Goal: Task Accomplishment & Management: Complete application form

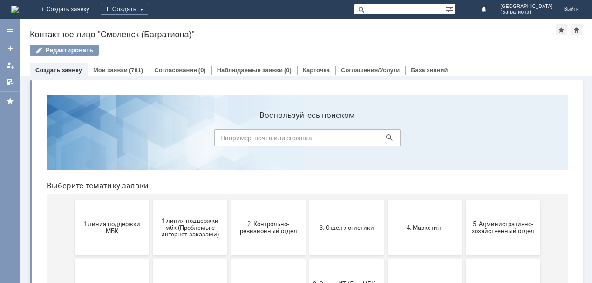
click at [65, 72] on link "Создать заявку" at bounding box center [58, 70] width 47 height 7
click at [95, 8] on link "+ Создать заявку" at bounding box center [65, 9] width 60 height 19
click at [148, 9] on div "Создать" at bounding box center [125, 9] width 48 height 11
click at [173, 25] on link "Заявка" at bounding box center [138, 27] width 71 height 11
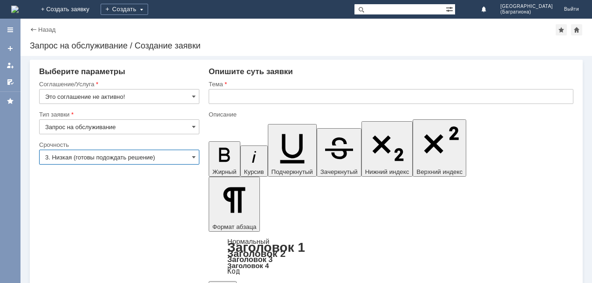
click at [190, 157] on input "3. Низкая (готовы подождать решение)" at bounding box center [119, 157] width 160 height 15
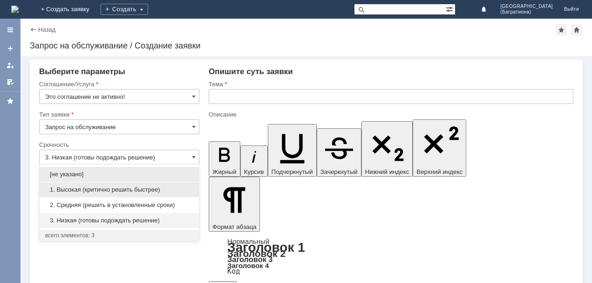
click at [151, 186] on span "1. Высокая (критично решить быстрее)" at bounding box center [119, 189] width 148 height 7
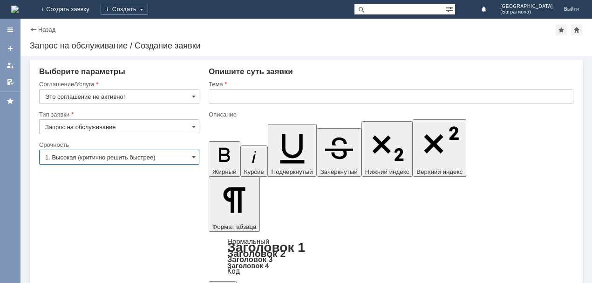
type input "1. Высокая (критично решить быстрее)"
click at [192, 96] on span at bounding box center [194, 96] width 4 height 7
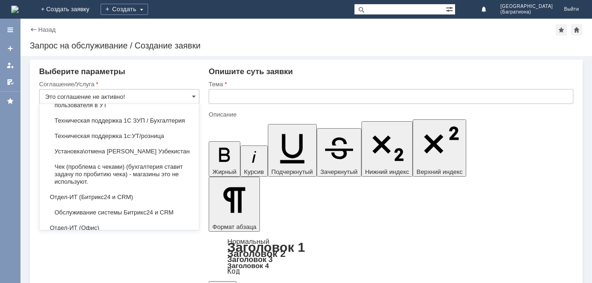
scroll to position [1691, 0]
